Goal: Task Accomplishment & Management: Use online tool/utility

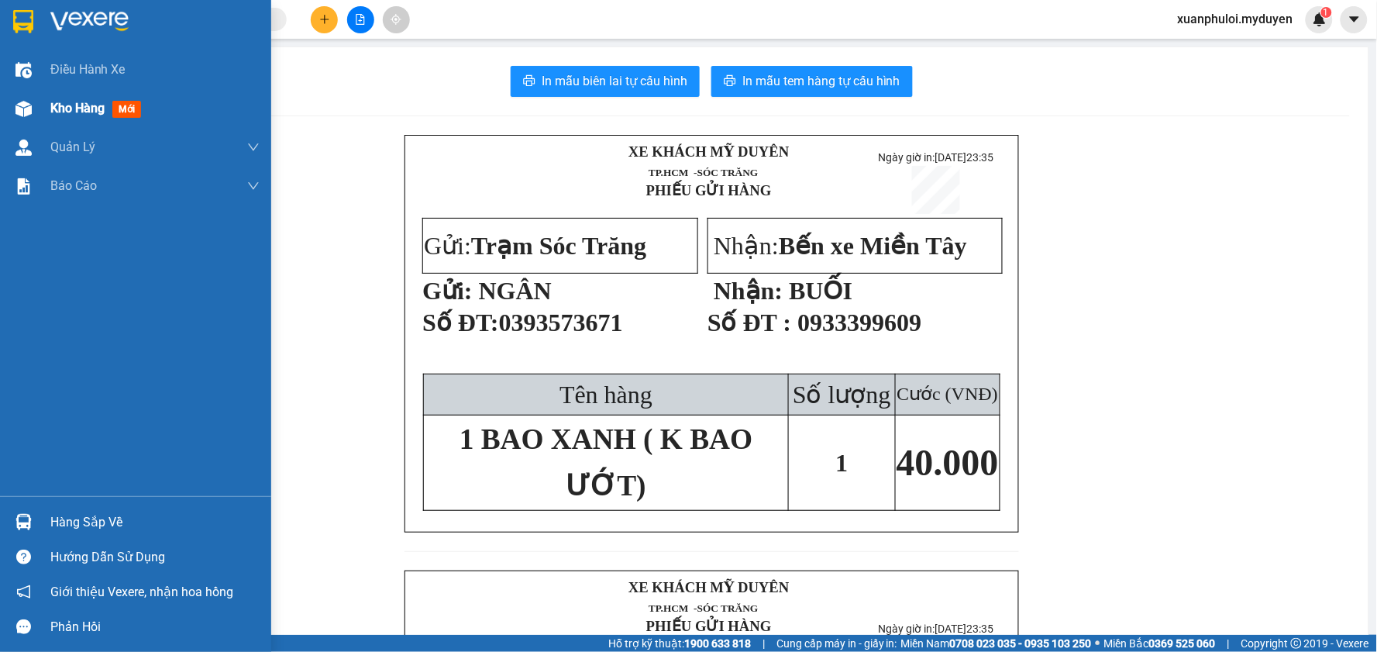
click at [45, 113] on div "Kho hàng mới" at bounding box center [135, 108] width 271 height 39
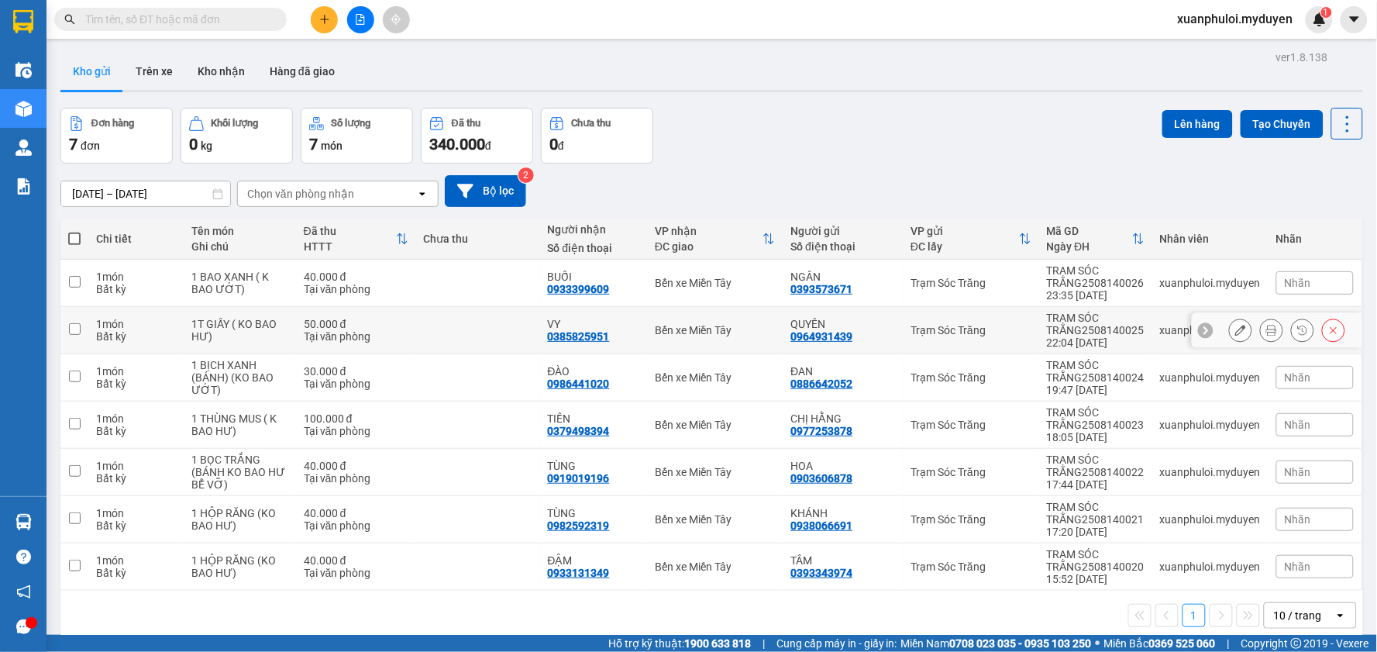
scroll to position [71, 0]
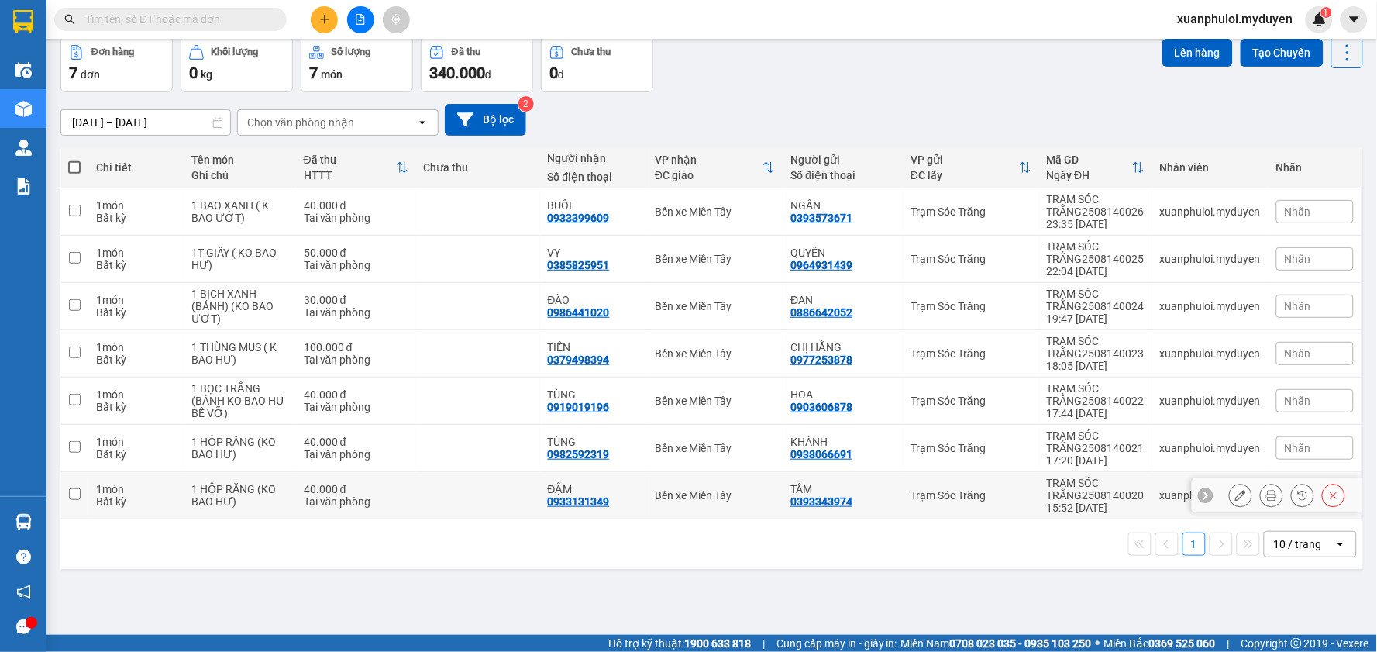
click at [74, 494] on input "checkbox" at bounding box center [75, 494] width 12 height 12
checkbox input "true"
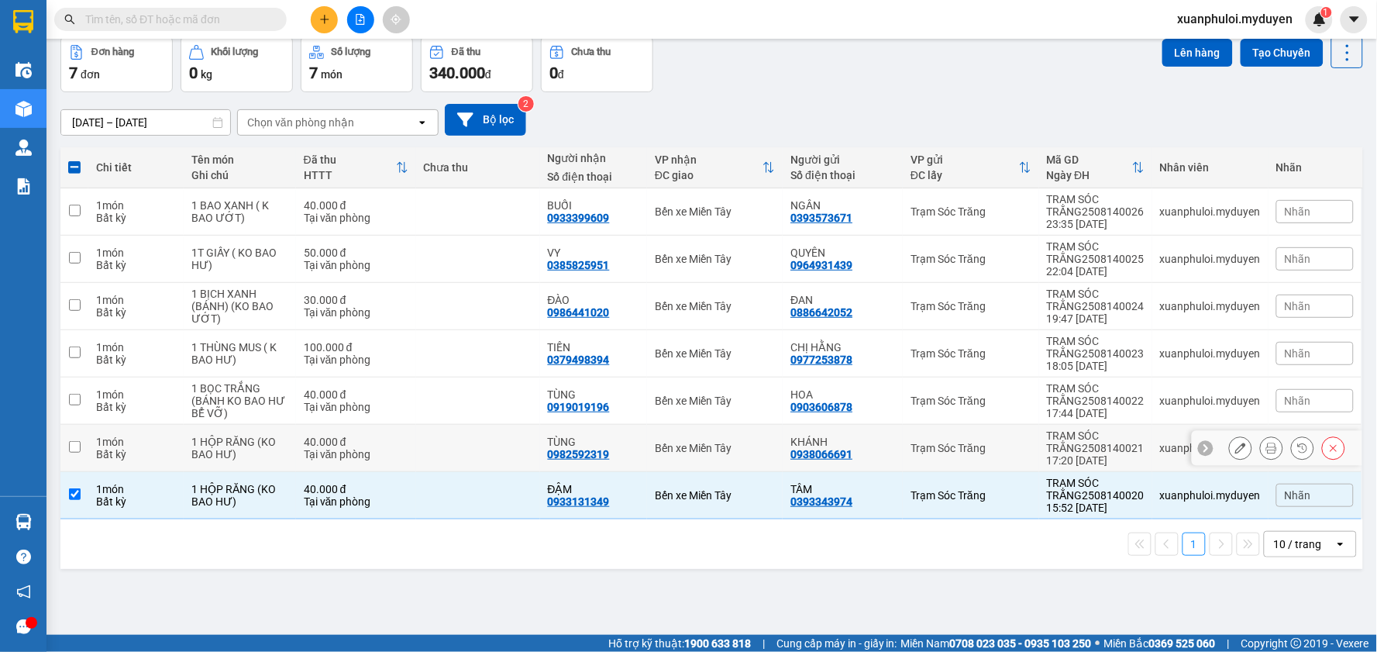
click at [74, 449] on input "checkbox" at bounding box center [75, 447] width 12 height 12
checkbox input "true"
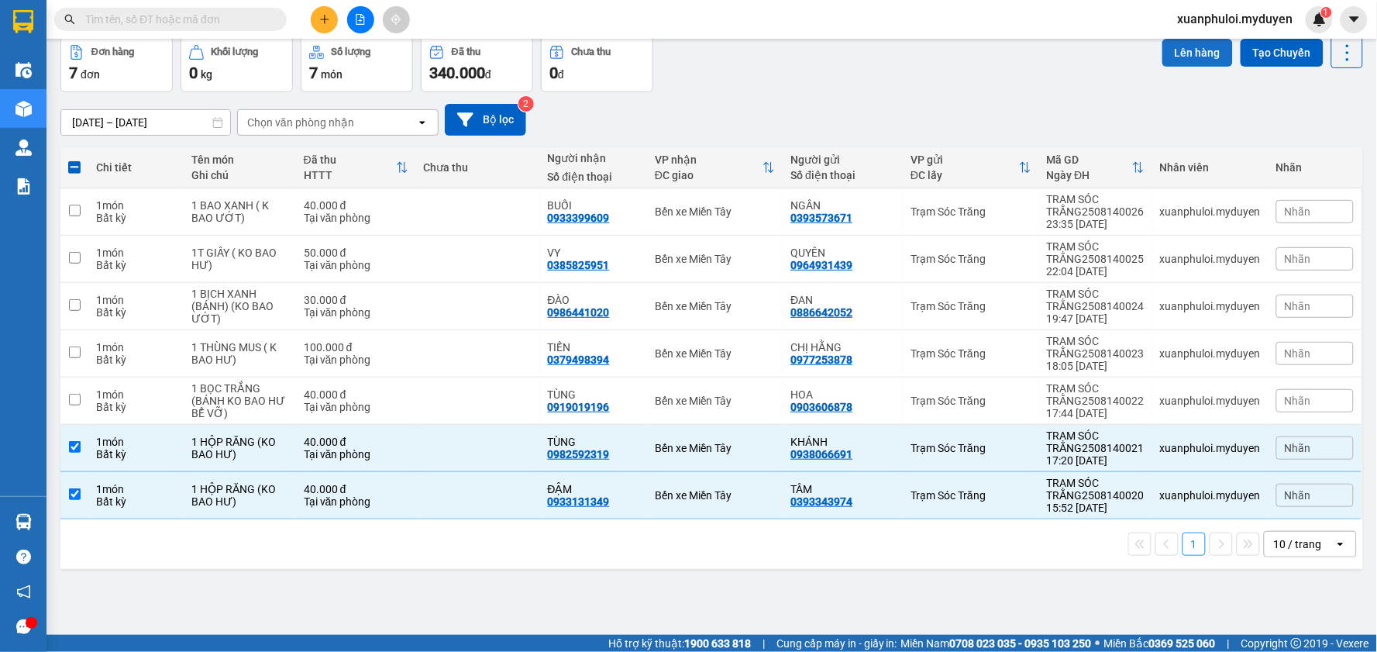
click at [1173, 59] on button "Lên hàng" at bounding box center [1197, 53] width 71 height 28
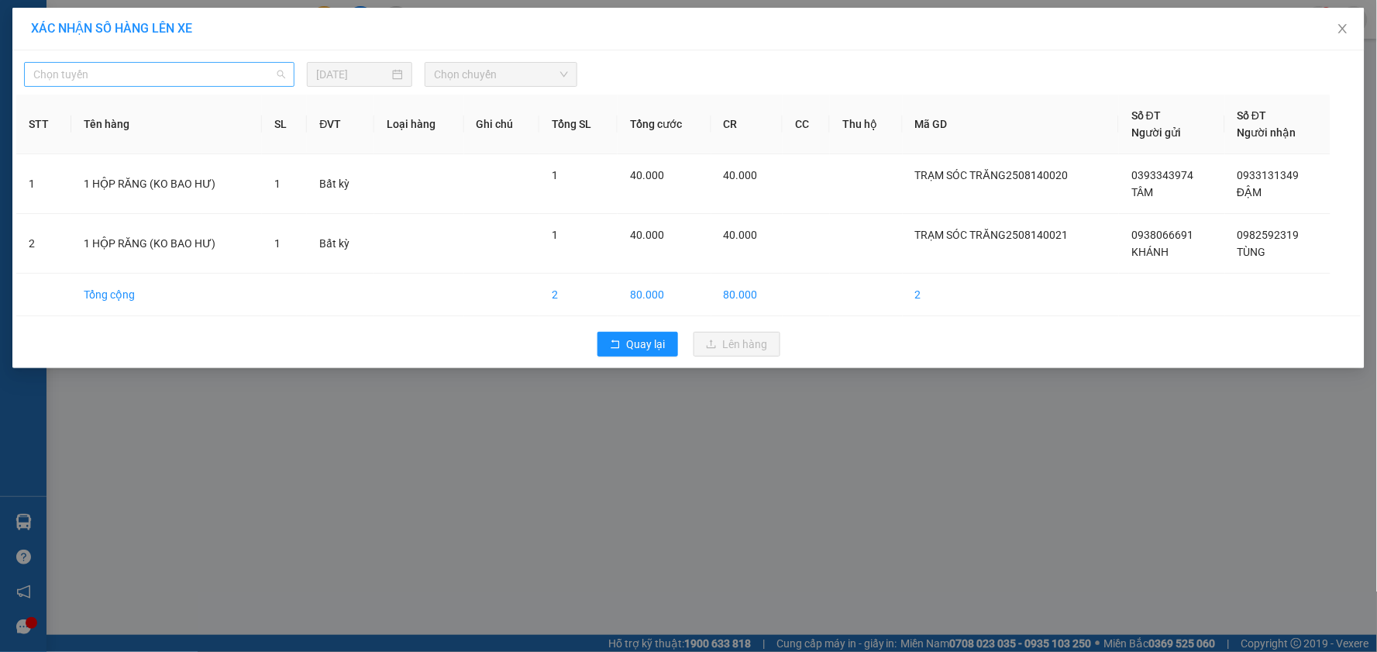
click at [169, 74] on span "Chọn tuyến" at bounding box center [159, 74] width 252 height 23
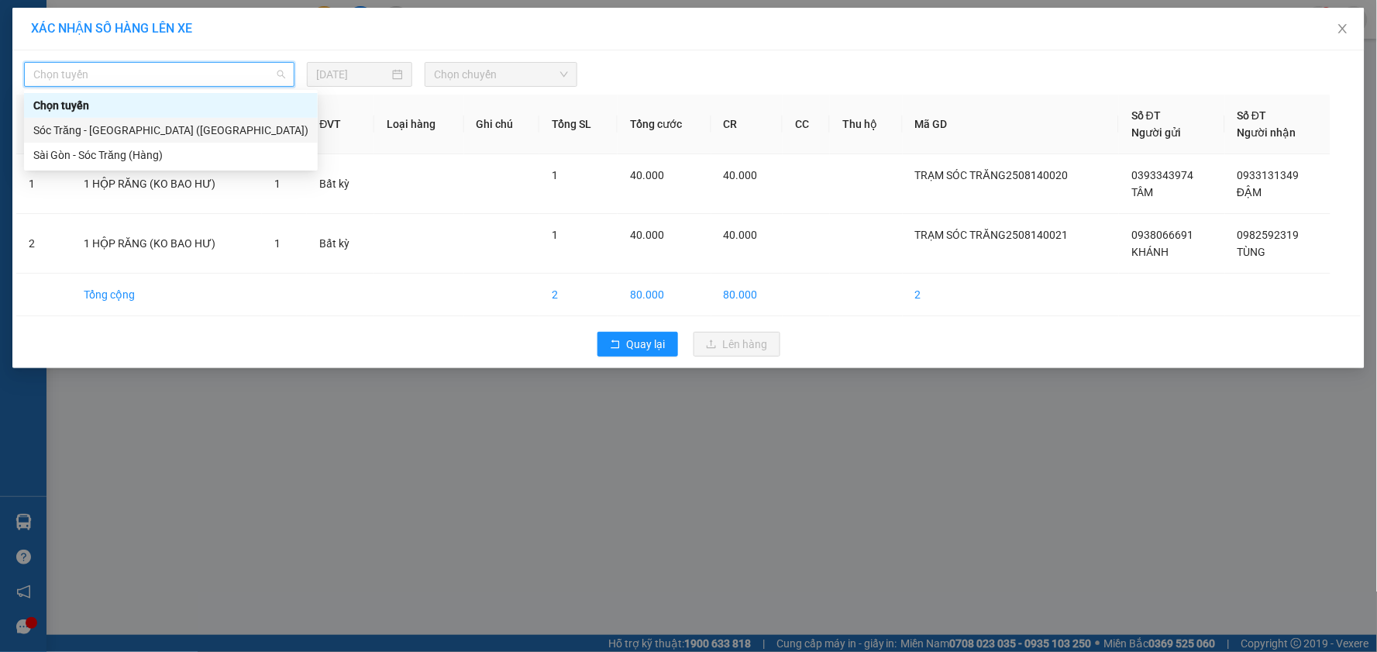
click at [98, 129] on div "Sóc Trăng - Sài Gòn (Hàng)" at bounding box center [170, 130] width 275 height 17
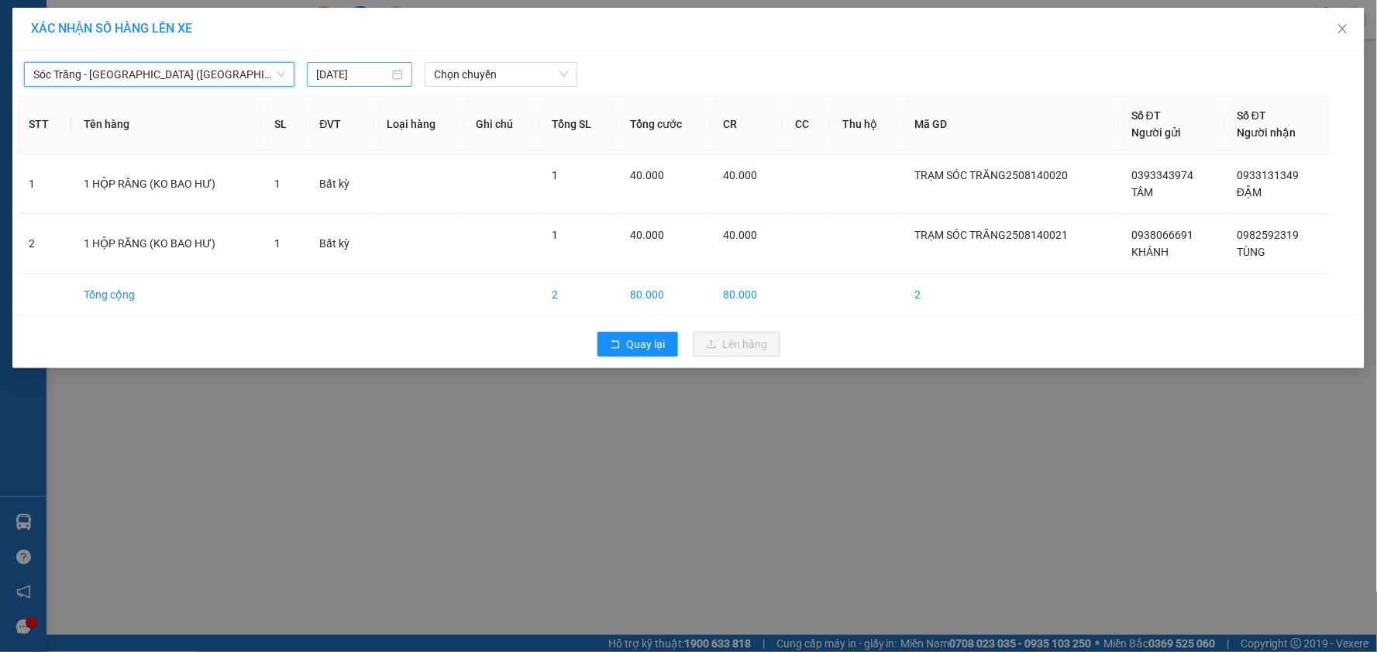
click at [363, 74] on input "15/08/2025" at bounding box center [352, 74] width 73 height 17
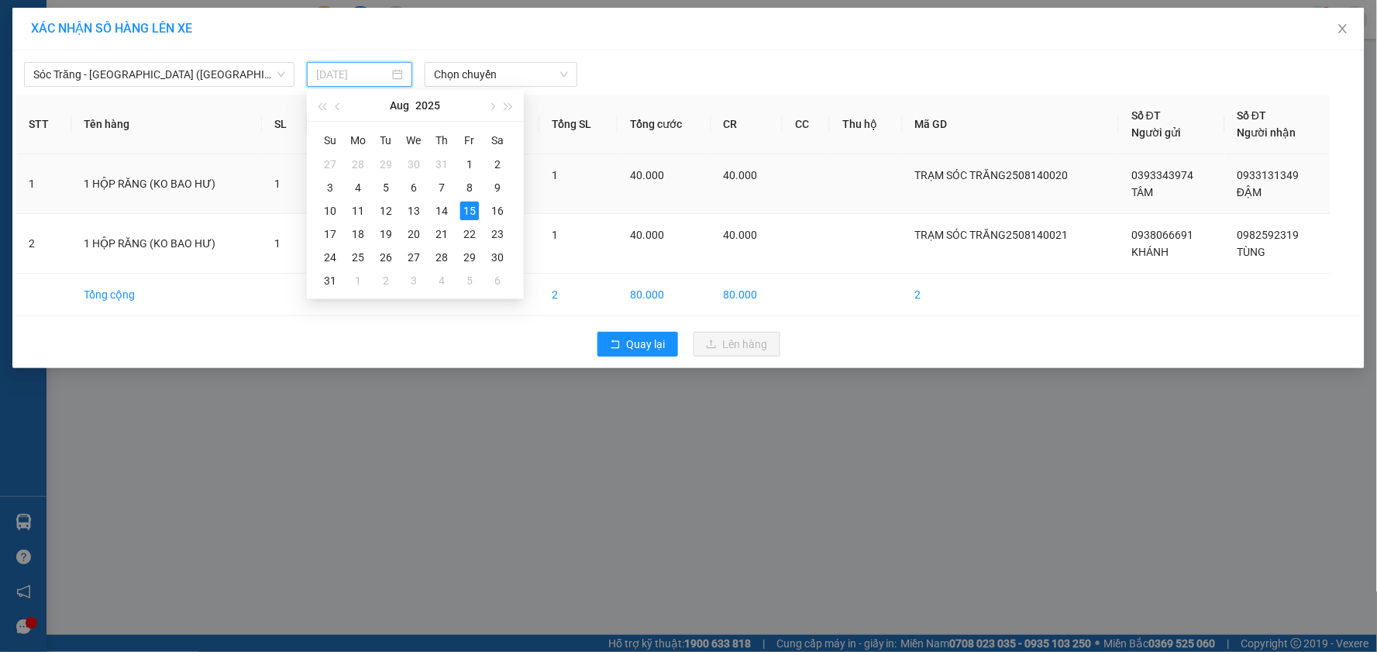
click at [437, 209] on div "14" at bounding box center [441, 210] width 19 height 19
type input "14/08/2025"
click at [473, 82] on span "Chọn chuyến" at bounding box center [501, 74] width 134 height 23
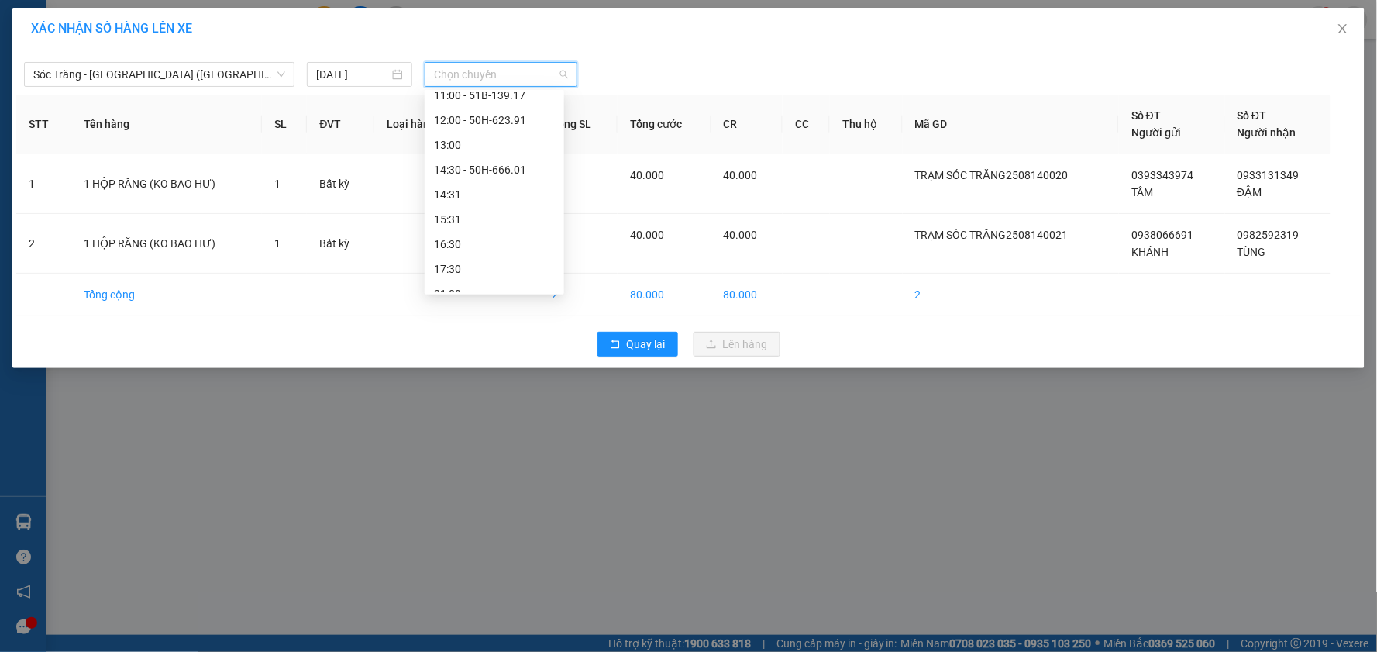
scroll to position [344, 0]
click at [478, 181] on div "17:30" at bounding box center [494, 182] width 121 height 17
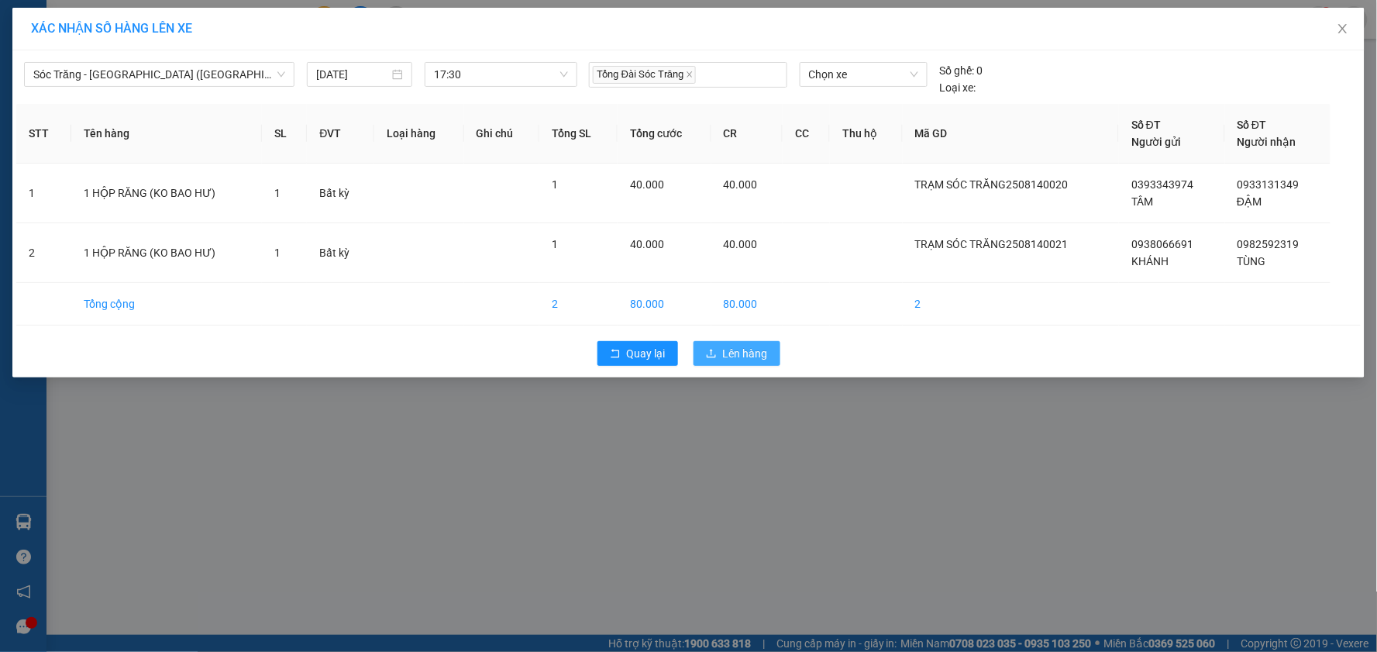
click at [729, 352] on span "Lên hàng" at bounding box center [745, 353] width 45 height 17
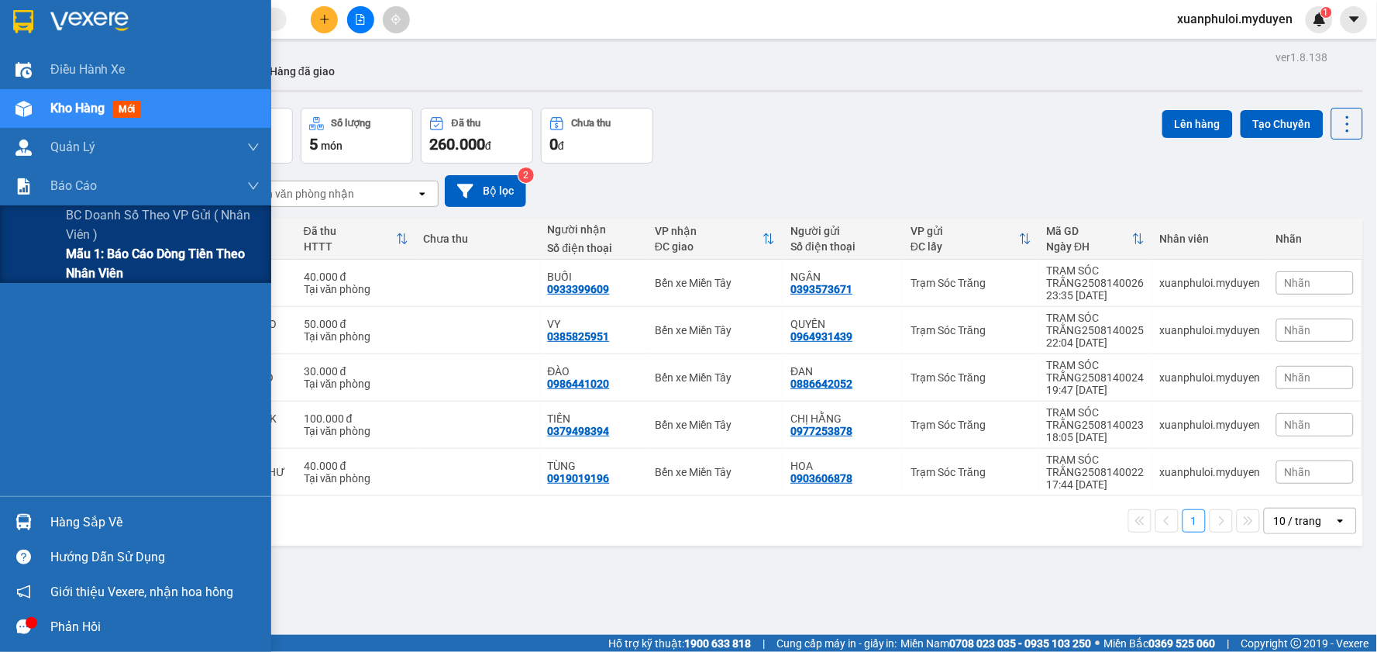
click at [98, 250] on span "Mẫu 1: Báo cáo dòng tiền theo nhân viên" at bounding box center [163, 263] width 194 height 39
